Goal: Task Accomplishment & Management: Complete application form

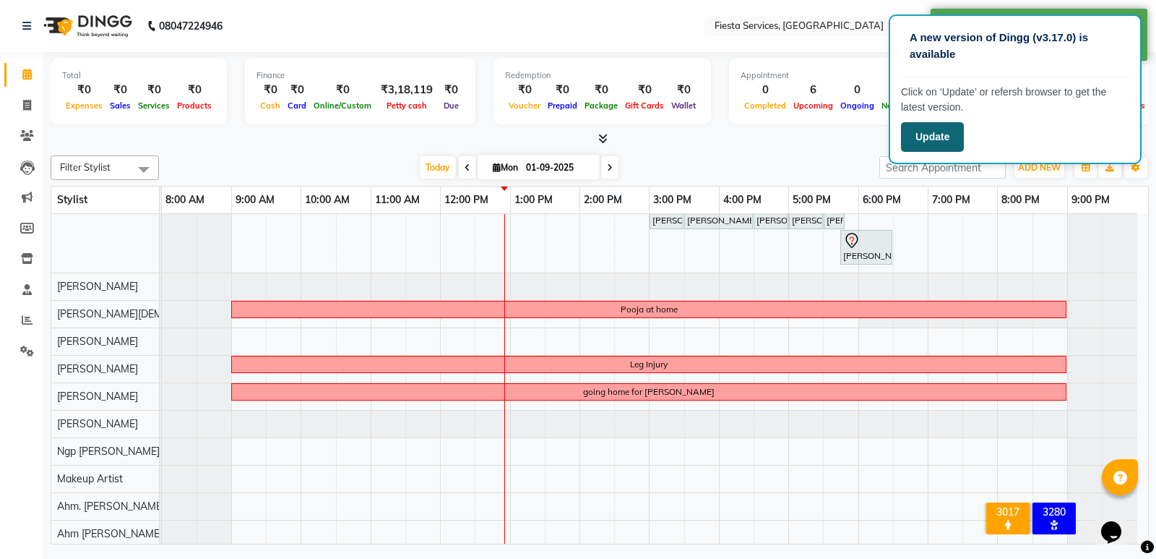
click at [926, 136] on button "Update" at bounding box center [932, 137] width 63 height 30
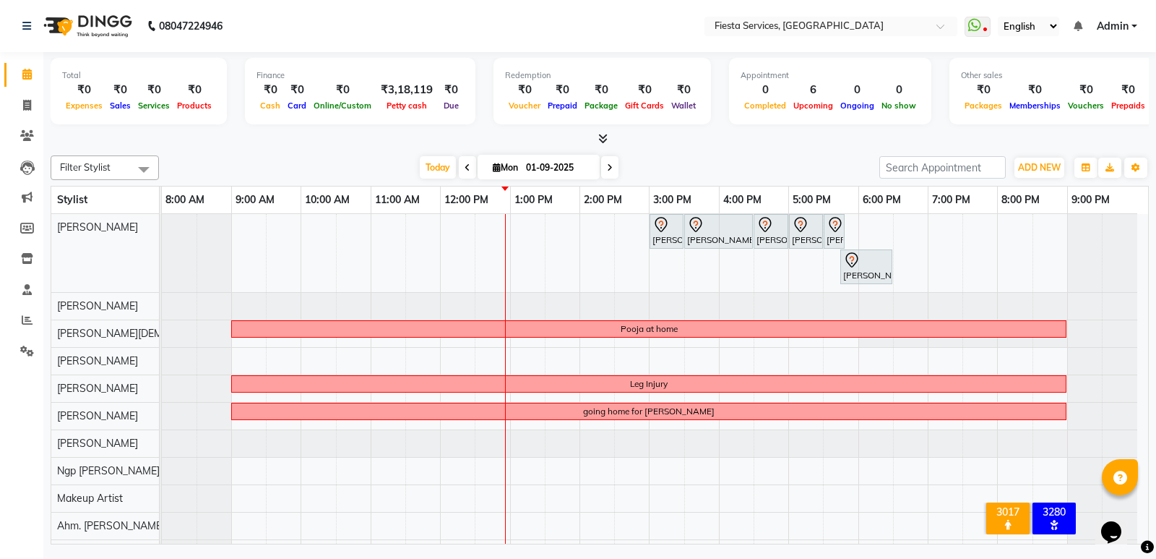
click at [248, 364] on div "[PERSON_NAME], TK01, 03:00 PM-03:30 PM, Massage- Head (Oil) [PERSON_NAME], TK01…" at bounding box center [655, 431] width 987 height 435
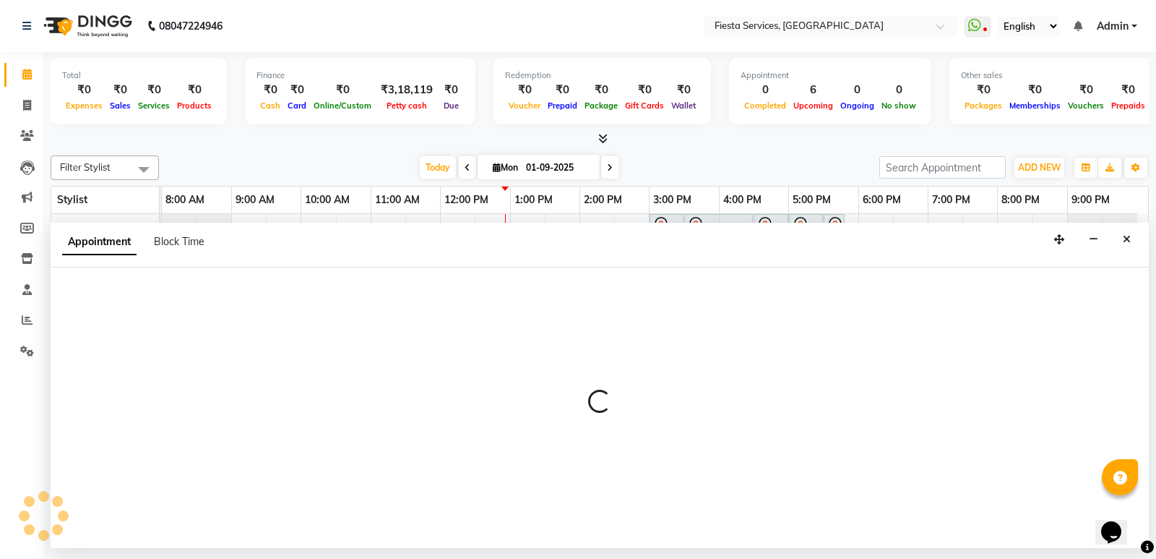
select select "79156"
select select "540"
select select "tentative"
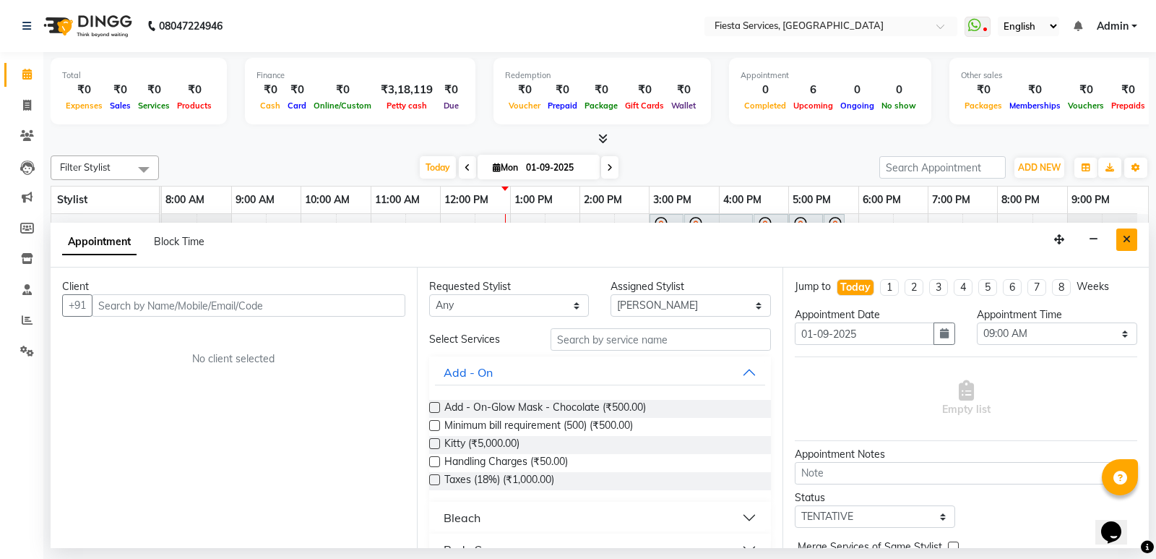
click at [1128, 240] on icon "Close" at bounding box center [1127, 239] width 8 height 10
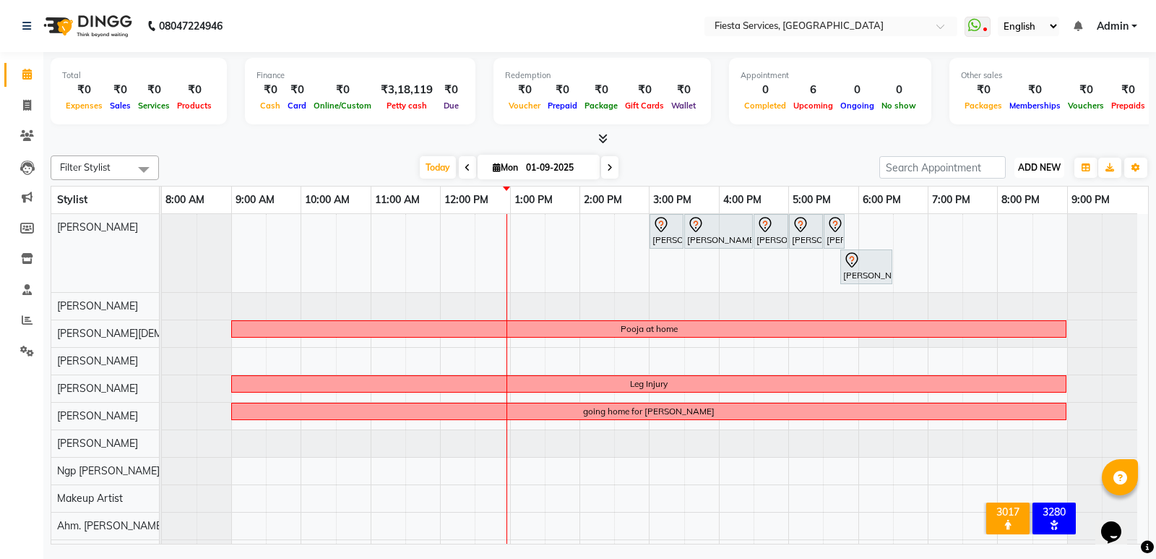
click at [1037, 168] on span "ADD NEW" at bounding box center [1039, 167] width 43 height 11
click at [985, 210] on link "Add Invoice" at bounding box center [1007, 214] width 114 height 19
select select "4929"
select select "service"
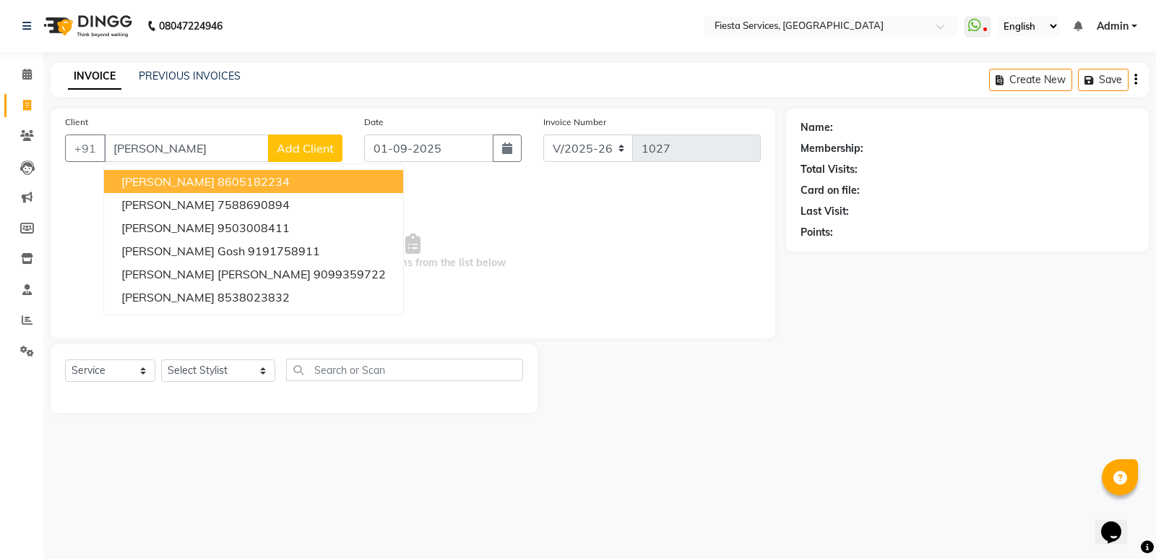
click at [218, 186] on ngb-highlight "8605182234" at bounding box center [254, 181] width 72 height 14
type input "8605182234"
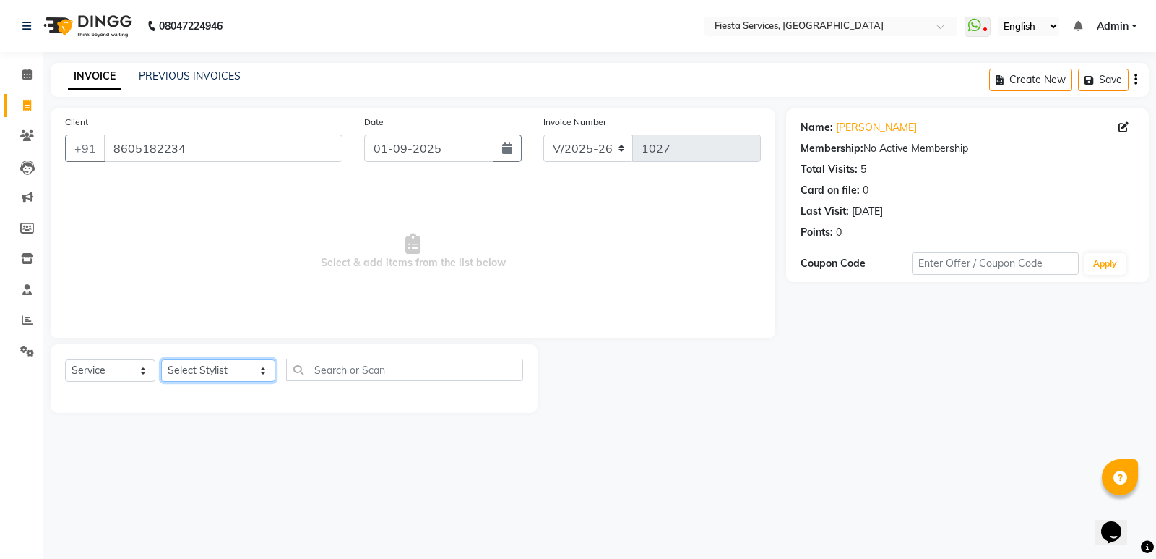
click at [204, 370] on select "Select Stylist [PERSON_NAME] Ahm. [PERSON_NAME] Ahm. [PERSON_NAME] Ahm [PERSON_…" at bounding box center [218, 370] width 114 height 22
select select "30479"
click at [161, 359] on select "Select Stylist [PERSON_NAME] Ahm. [PERSON_NAME] Ahm. [PERSON_NAME] Ahm [PERSON_…" at bounding box center [218, 370] width 114 height 22
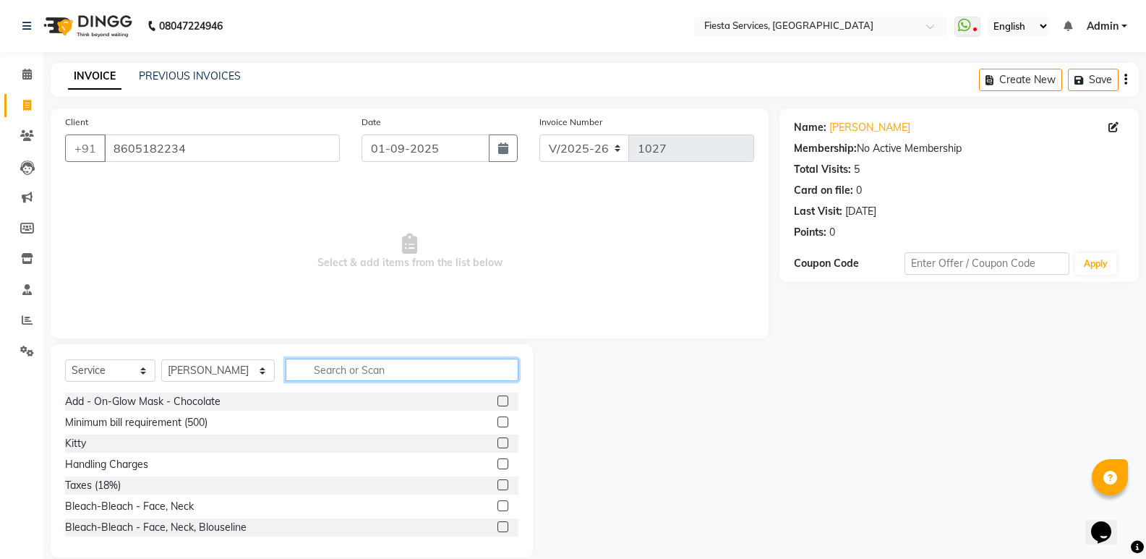
click at [331, 361] on input "text" at bounding box center [401, 369] width 233 height 22
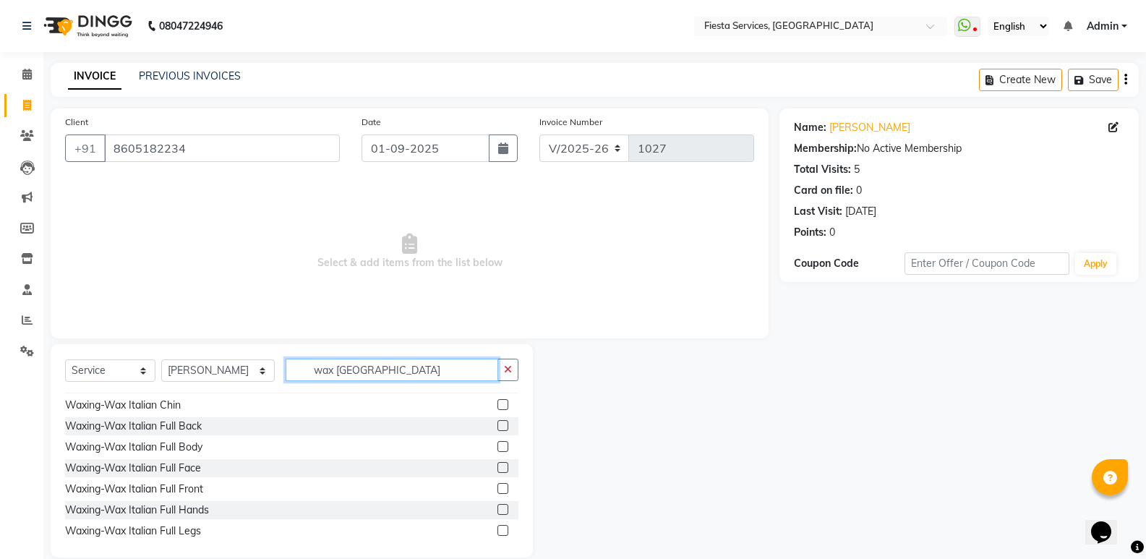
scroll to position [145, 0]
type input "wax [GEOGRAPHIC_DATA]"
click at [497, 426] on label at bounding box center [502, 423] width 11 height 11
click at [497, 426] on input "checkbox" at bounding box center [501, 424] width 9 height 9
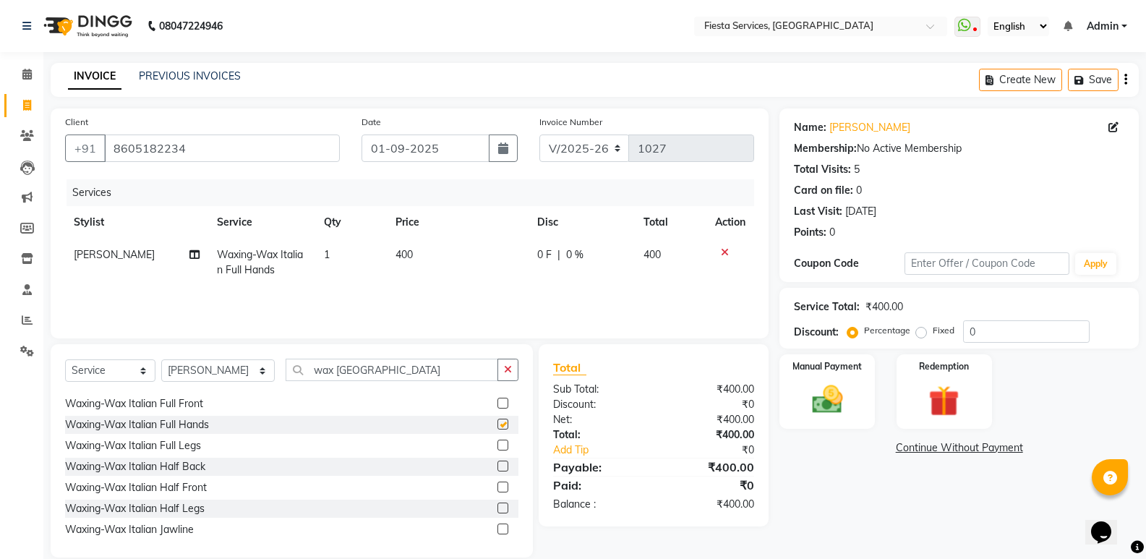
checkbox input "false"
click at [497, 444] on label at bounding box center [502, 444] width 11 height 11
click at [497, 444] on input "checkbox" at bounding box center [501, 445] width 9 height 9
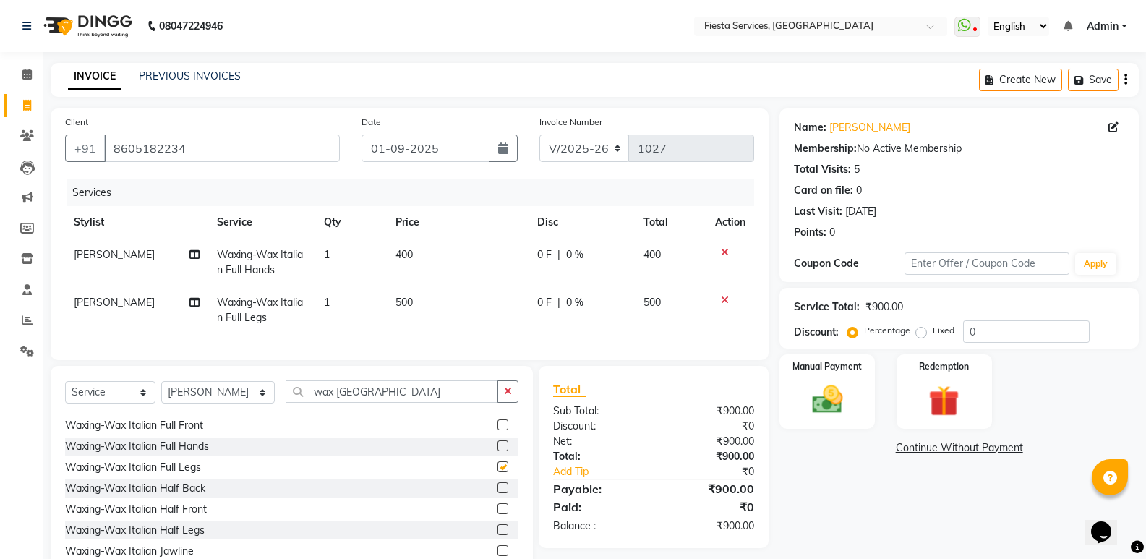
checkbox input "false"
click at [497, 530] on label at bounding box center [502, 525] width 11 height 11
click at [497, 530] on input "checkbox" at bounding box center [501, 525] width 9 height 9
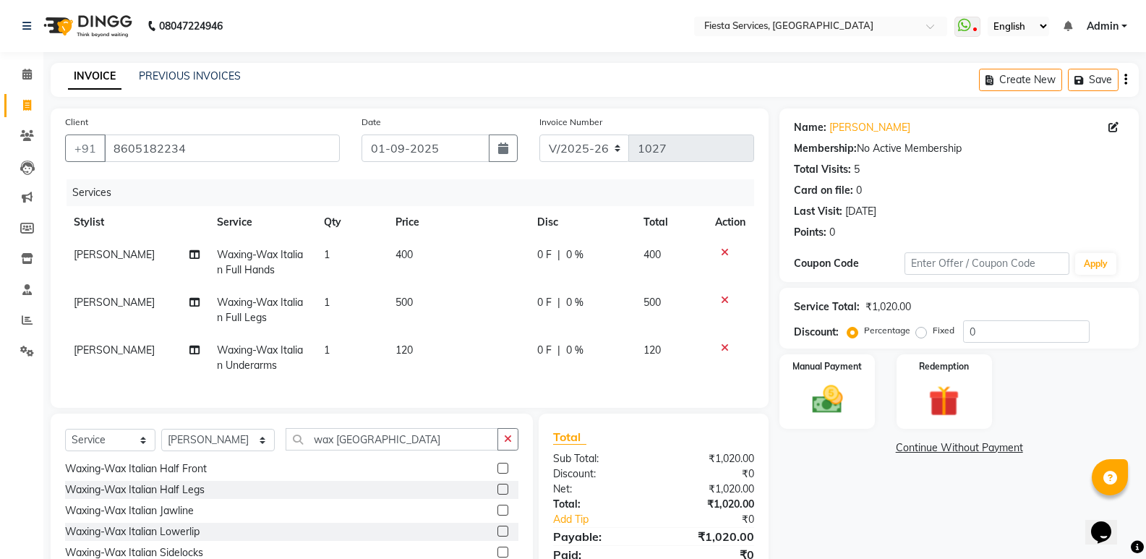
checkbox input "false"
click at [371, 450] on input "wax [GEOGRAPHIC_DATA]" at bounding box center [391, 439] width 212 height 22
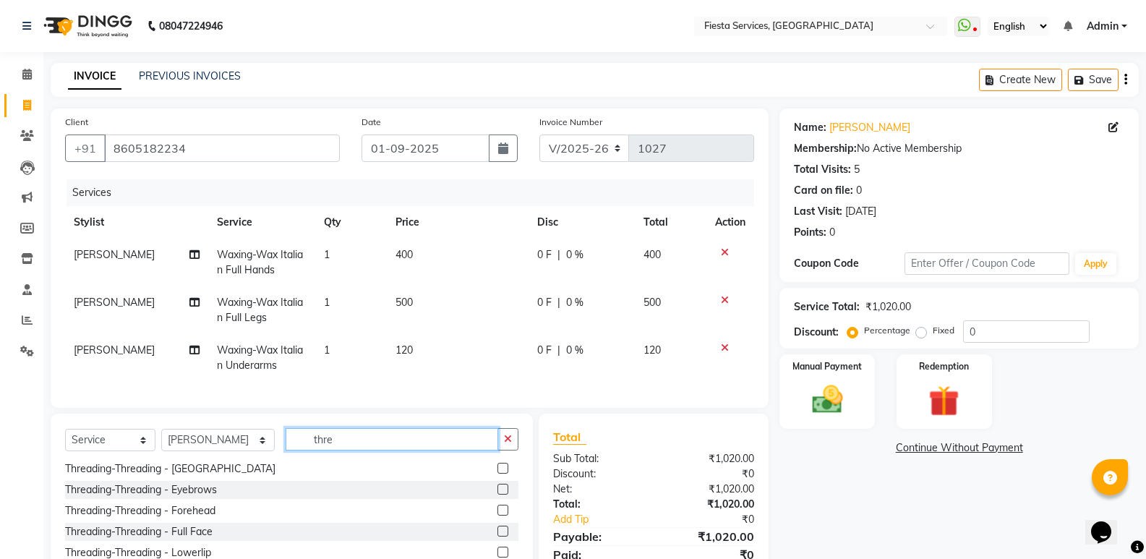
scroll to position [2, 0]
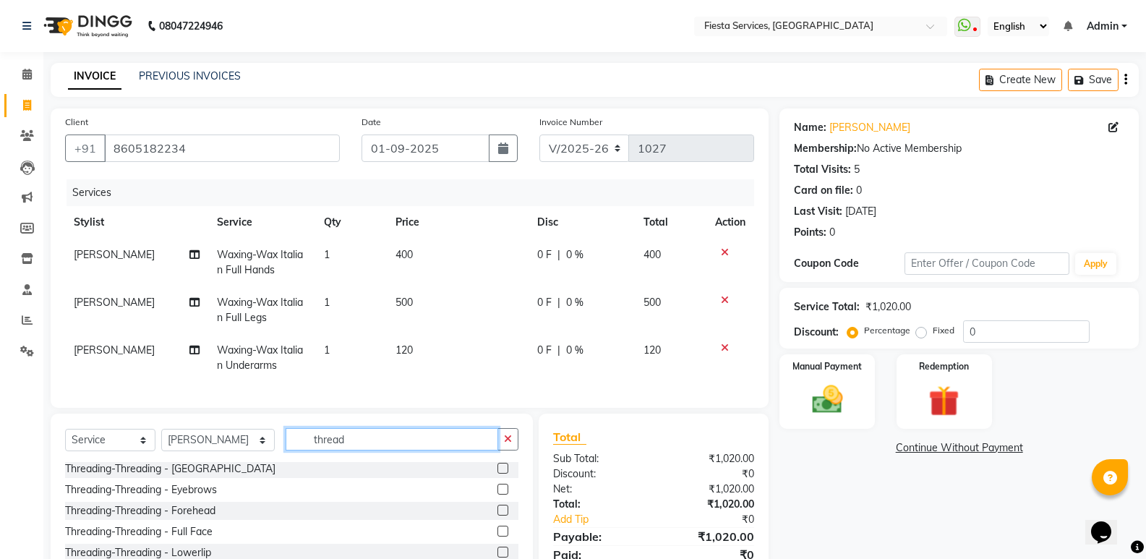
type input "thread"
click at [497, 494] on label at bounding box center [502, 489] width 11 height 11
click at [497, 494] on input "checkbox" at bounding box center [501, 489] width 9 height 9
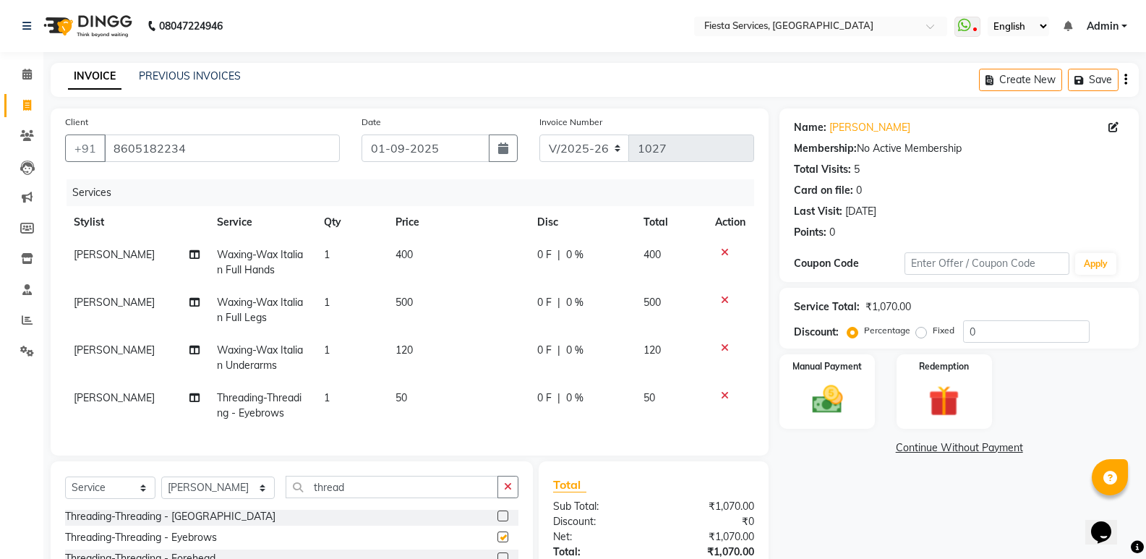
checkbox input "false"
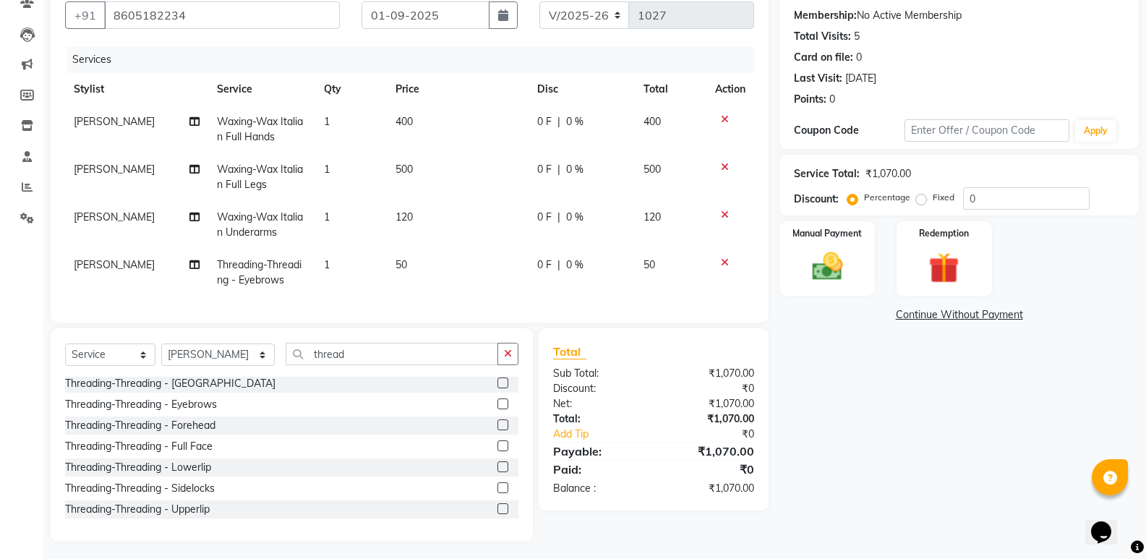
scroll to position [148, 0]
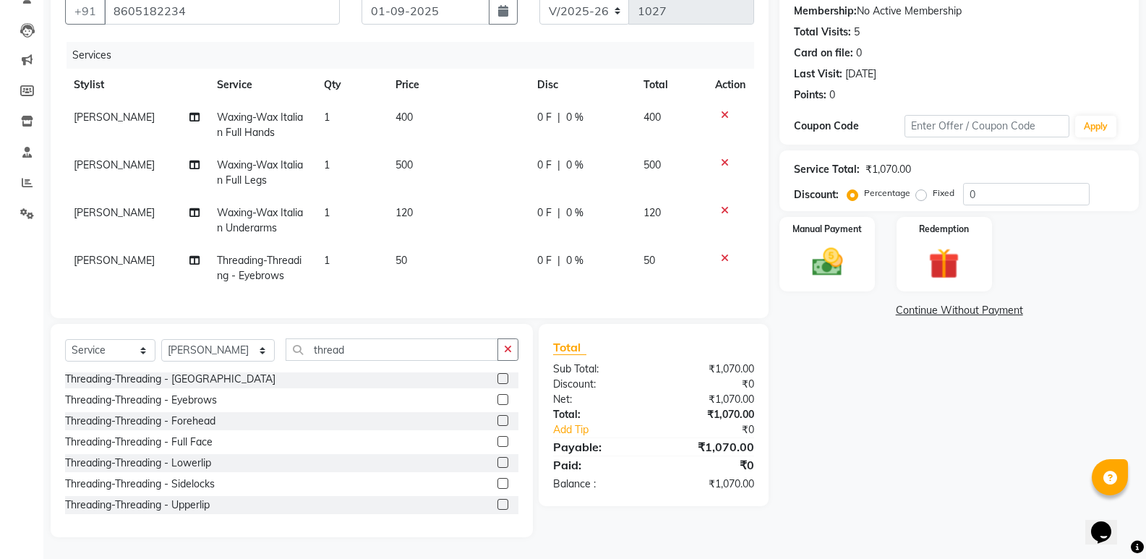
click at [497, 504] on label at bounding box center [502, 504] width 11 height 11
click at [497, 504] on input "checkbox" at bounding box center [501, 504] width 9 height 9
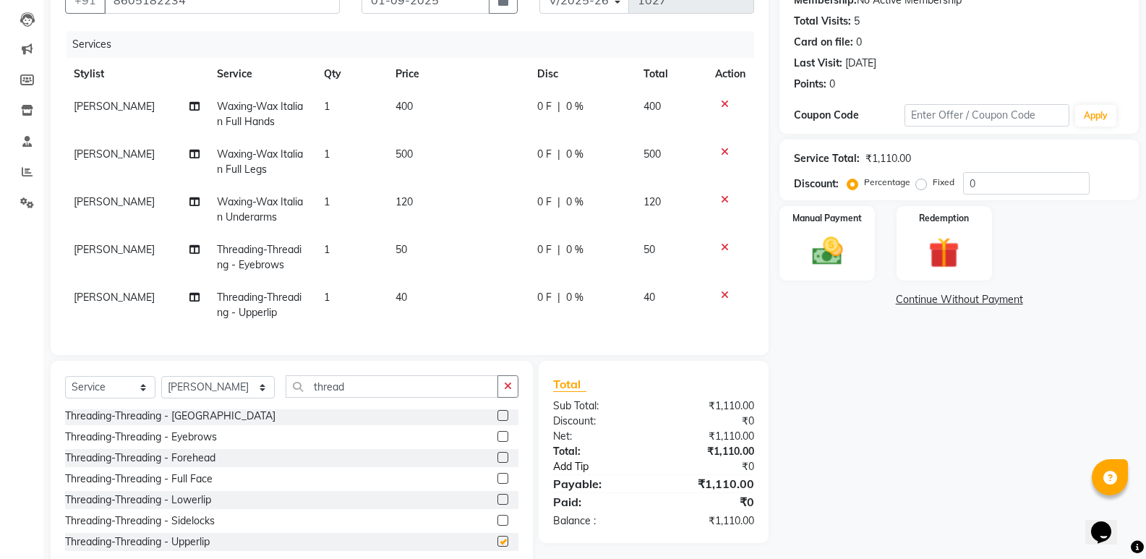
checkbox input "false"
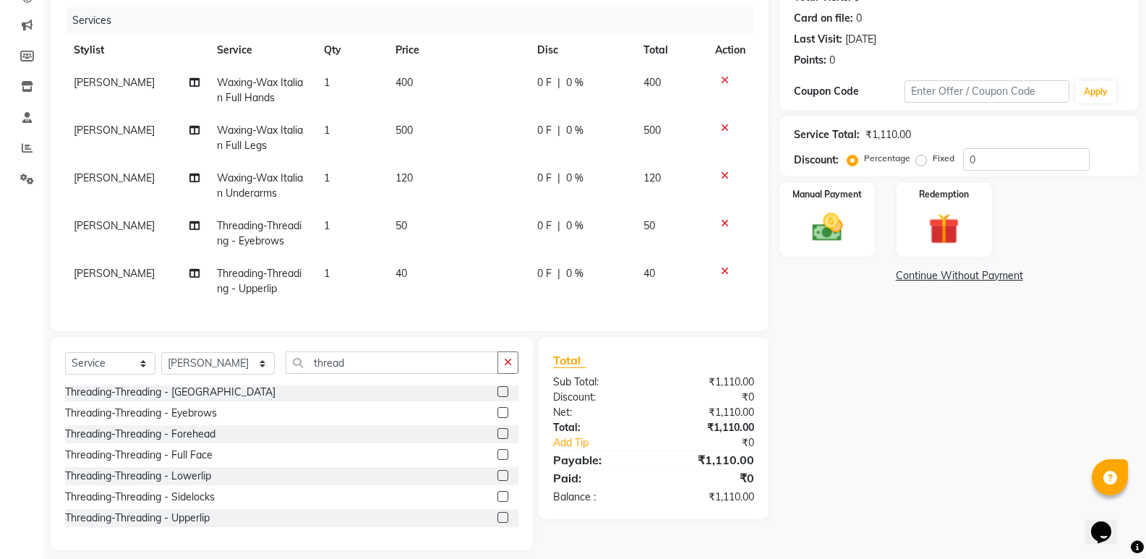
scroll to position [196, 0]
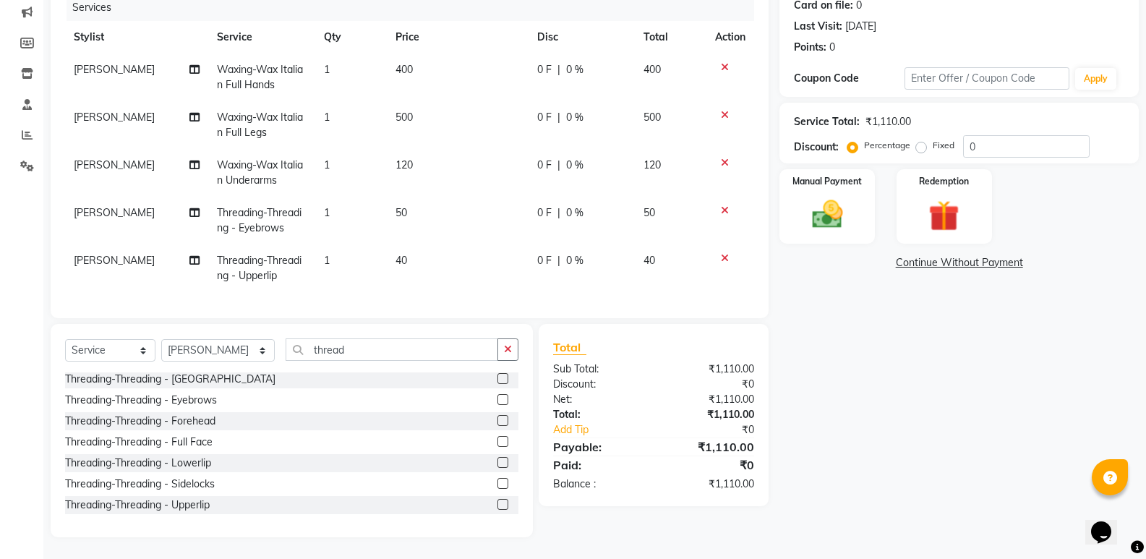
click at [723, 253] on icon at bounding box center [725, 258] width 8 height 10
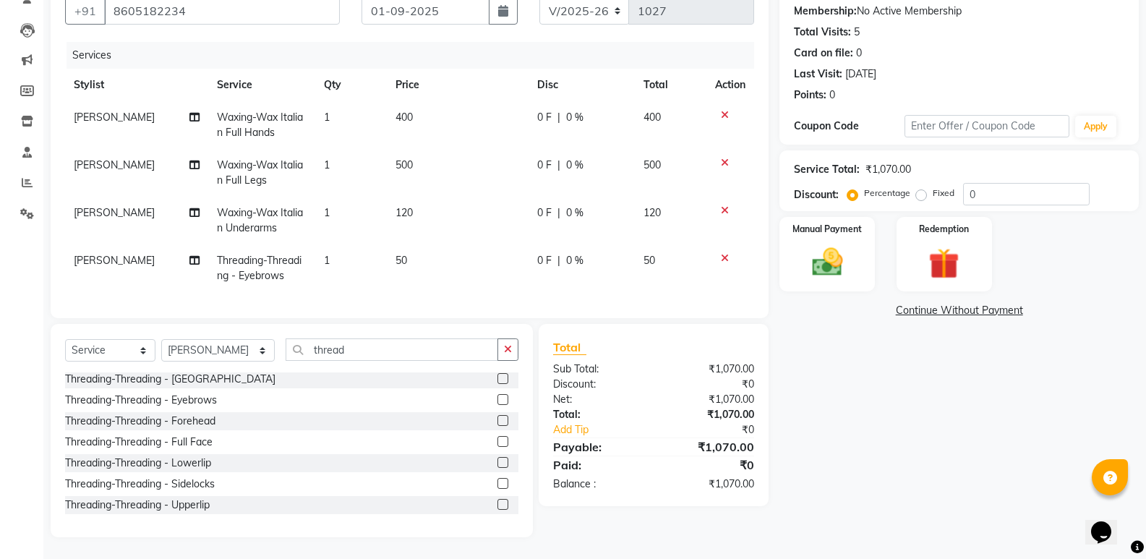
scroll to position [148, 0]
click at [497, 421] on label at bounding box center [502, 420] width 11 height 11
click at [497, 421] on input "checkbox" at bounding box center [501, 420] width 9 height 9
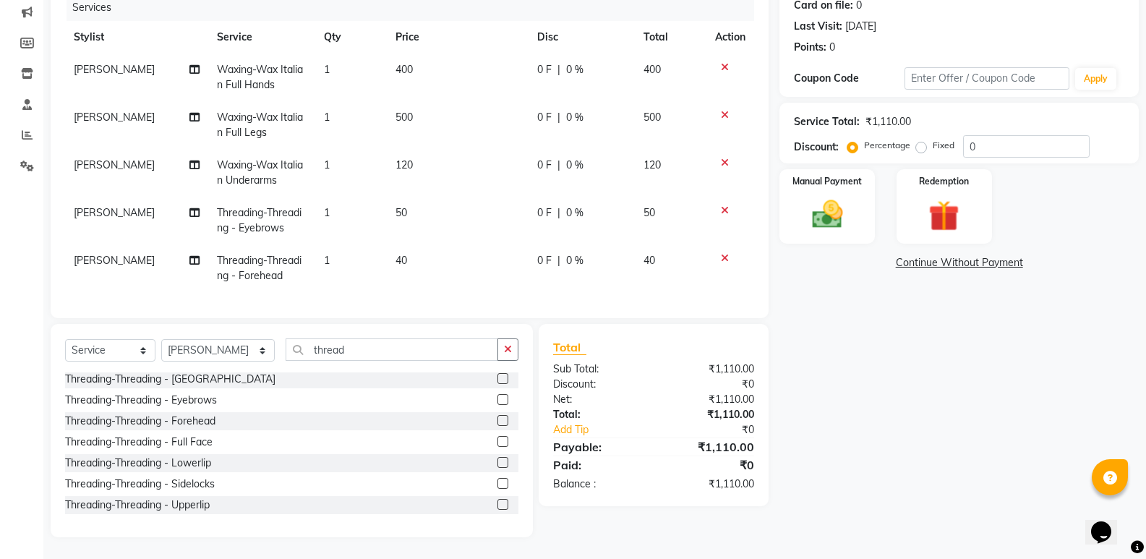
checkbox input "false"
click at [815, 200] on img at bounding box center [826, 214] width 51 height 37
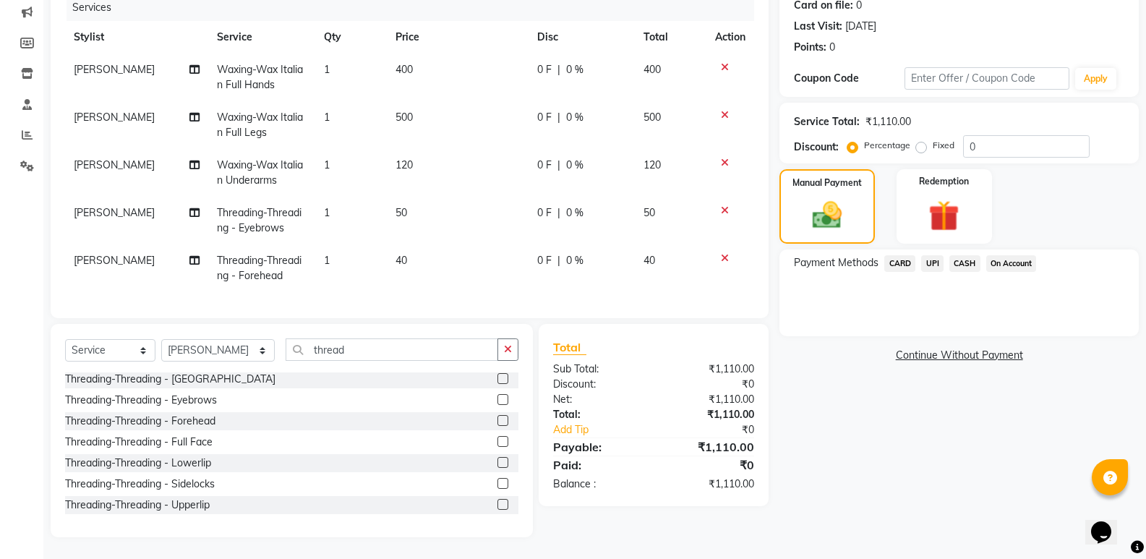
click at [967, 255] on span "CASH" at bounding box center [964, 263] width 31 height 17
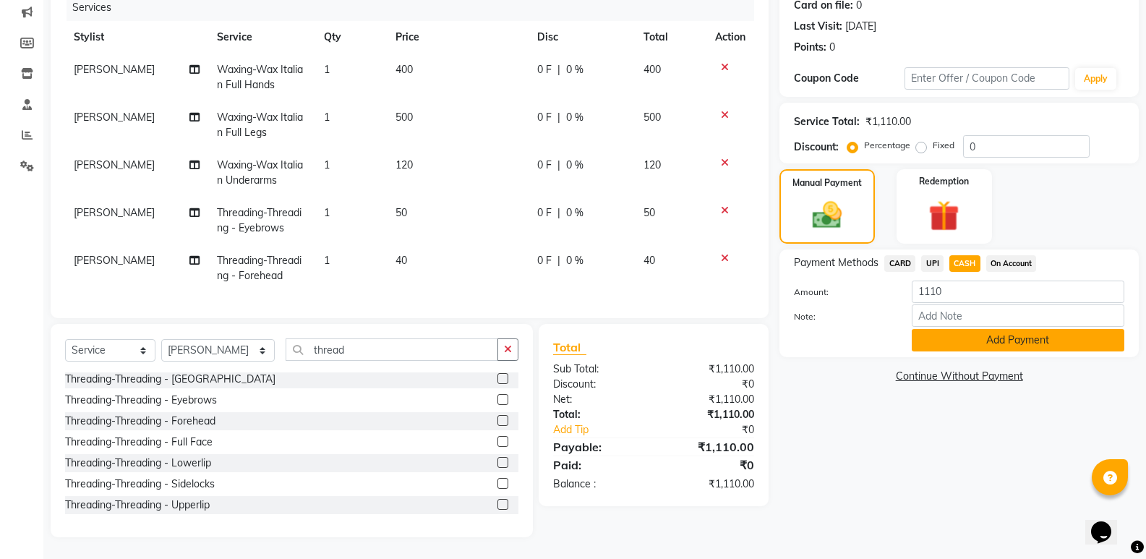
click at [1025, 332] on button "Add Payment" at bounding box center [1017, 340] width 212 height 22
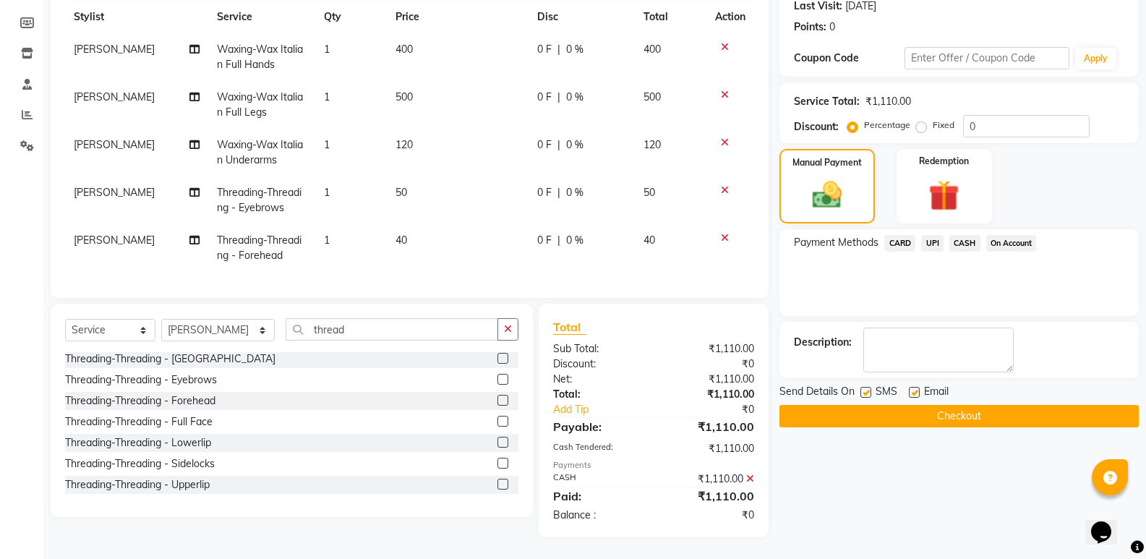
scroll to position [216, 0]
click at [942, 406] on button "Checkout" at bounding box center [958, 416] width 359 height 22
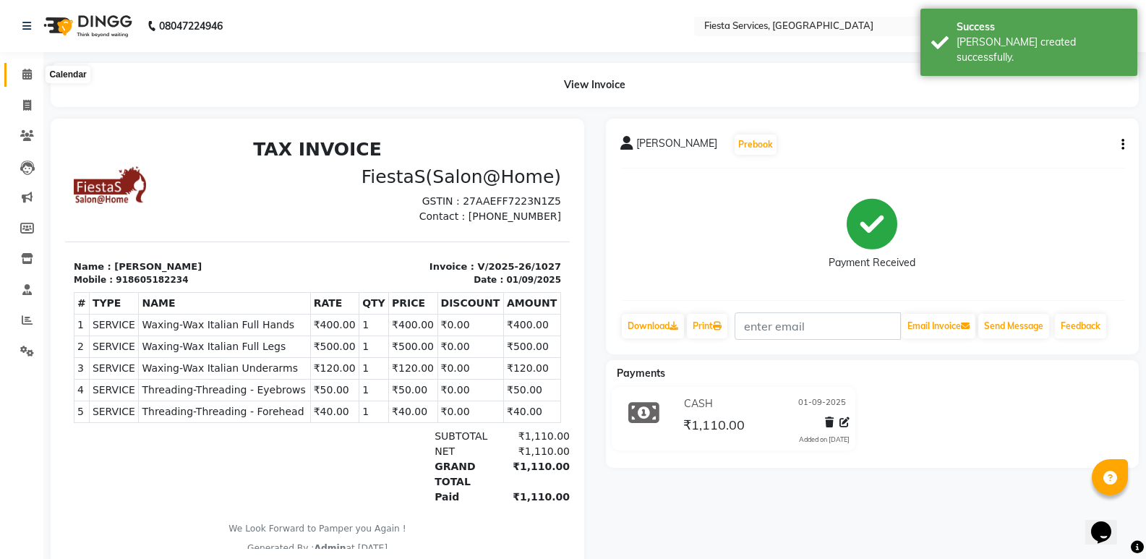
click at [24, 75] on icon at bounding box center [26, 74] width 9 height 11
